Goal: Task Accomplishment & Management: Manage account settings

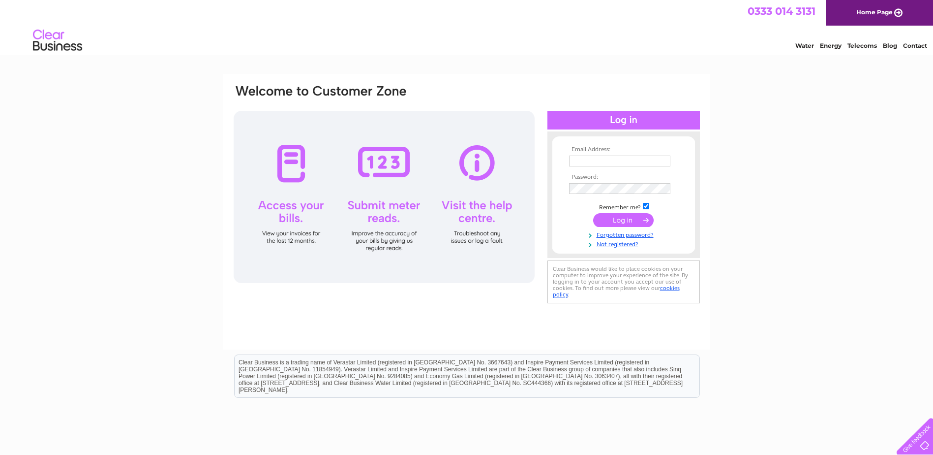
type input "RCCOACHWORKS2000@HOTMAIL.CO.UK"
click at [621, 223] on input "submit" at bounding box center [623, 220] width 61 height 14
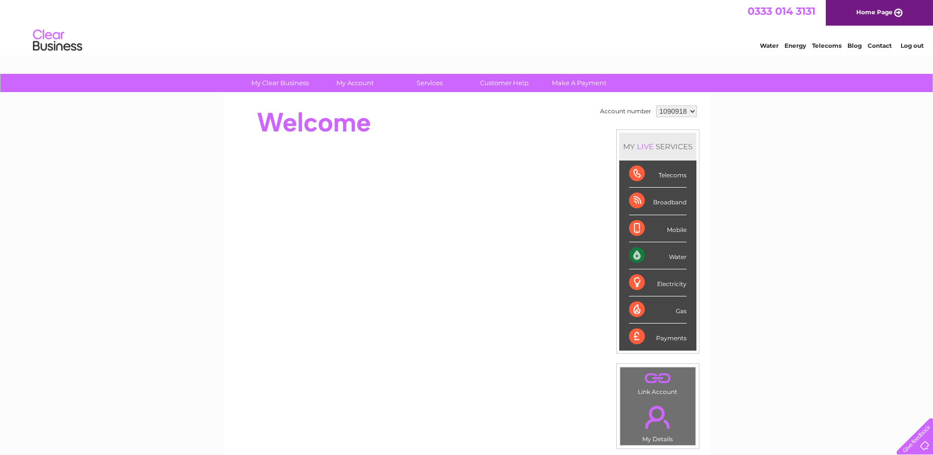
click at [393, 13] on div "0333 014 3131 Home Page" at bounding box center [466, 13] width 933 height 26
click at [628, 53] on div "Water Energy Telecoms Blog Contact Log out" at bounding box center [466, 42] width 933 height 32
click at [411, 33] on div "Water Energy Telecoms Blog Contact Log out" at bounding box center [466, 42] width 933 height 32
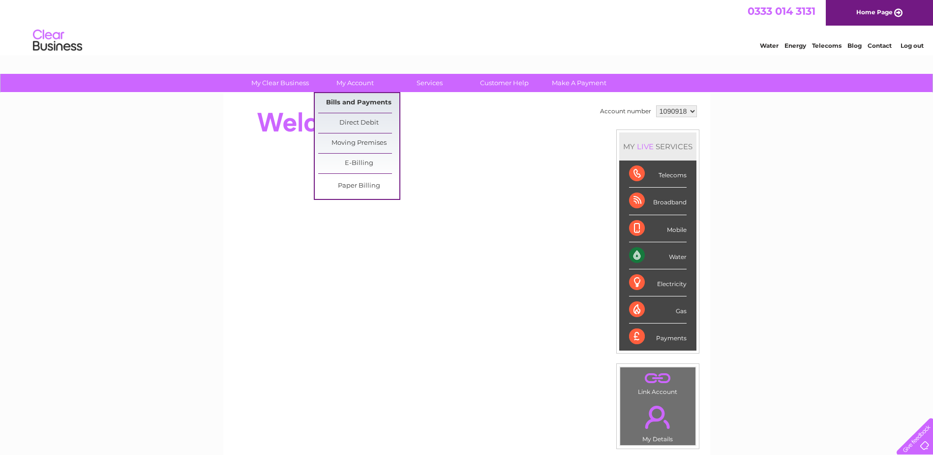
click at [354, 100] on link "Bills and Payments" at bounding box center [358, 103] width 81 height 20
click at [355, 102] on link "Bills and Payments" at bounding box center [358, 103] width 81 height 20
click at [356, 105] on link "Bills and Payments" at bounding box center [358, 103] width 81 height 20
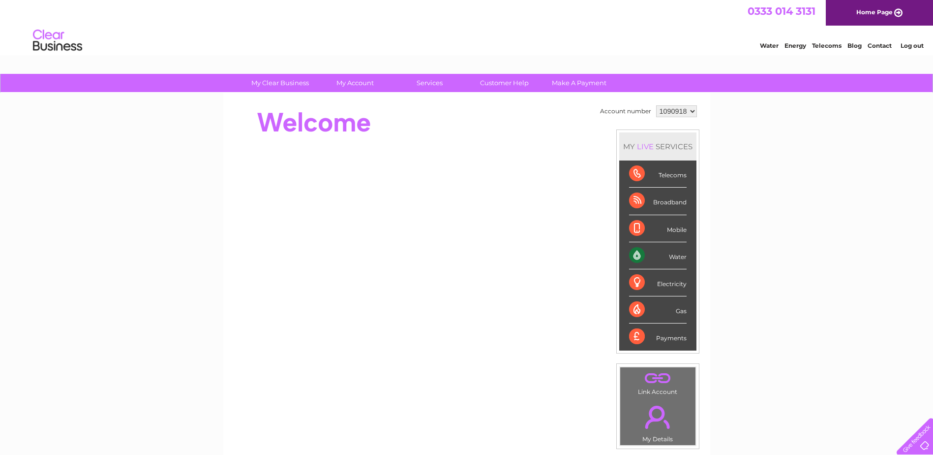
click at [348, 58] on html "0333 014 3131 Home Page Water Energy Telecoms Blog Contact Log out" at bounding box center [466, 29] width 933 height 58
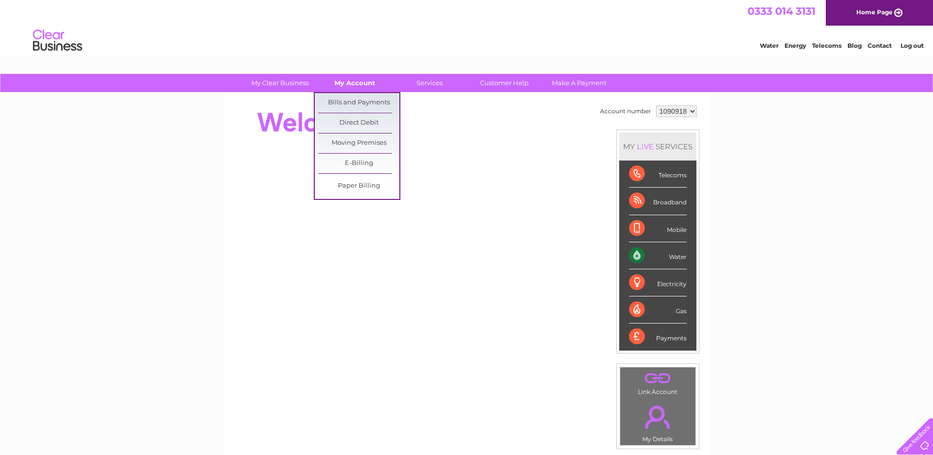
click at [348, 80] on link "My Account" at bounding box center [354, 83] width 81 height 18
click at [358, 103] on link "Bills and Payments" at bounding box center [358, 103] width 81 height 20
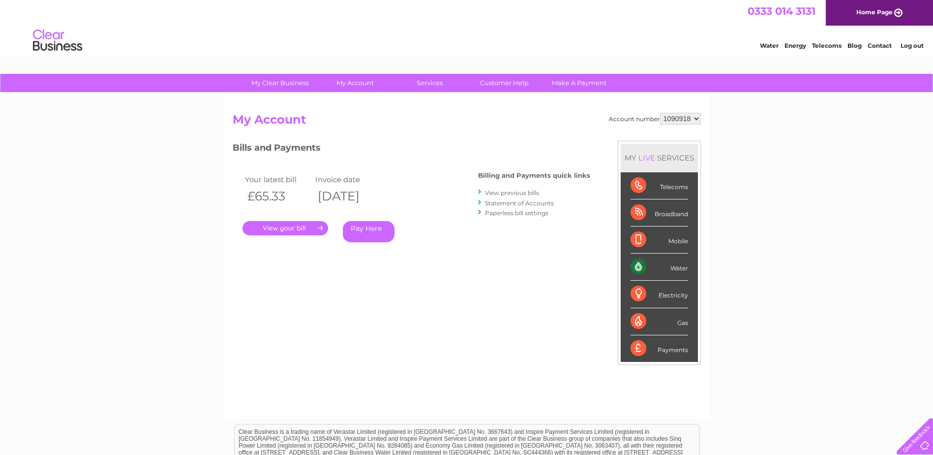
click at [304, 228] on link "." at bounding box center [286, 228] width 86 height 14
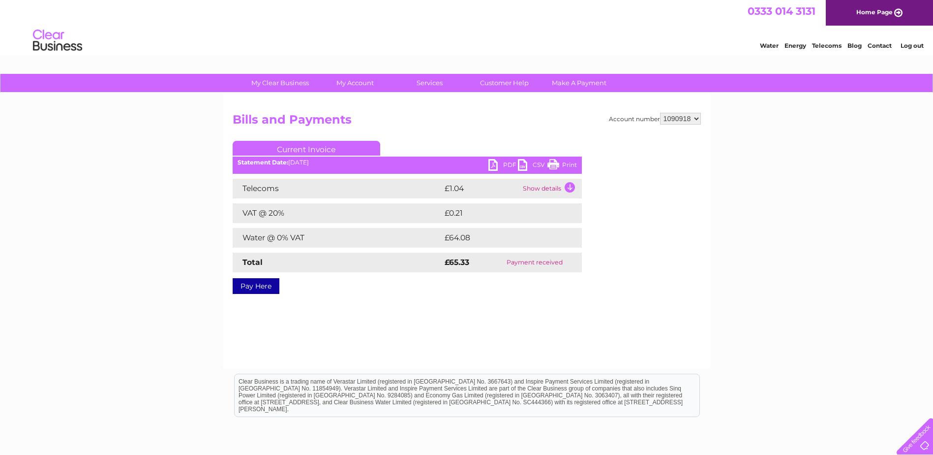
click at [431, 333] on div "Account number 1090918 Bills and Payments Current Invoice PDF CSV Print" at bounding box center [466, 231] width 487 height 276
click at [490, 164] on link "PDF" at bounding box center [504, 166] width 30 height 14
click at [624, 28] on div "Water Energy Telecoms Blog Contact Log out" at bounding box center [466, 42] width 933 height 32
click at [587, 36] on div "Water Energy Telecoms Blog Contact Log out" at bounding box center [466, 42] width 933 height 32
